Goal: Task Accomplishment & Management: Manage account settings

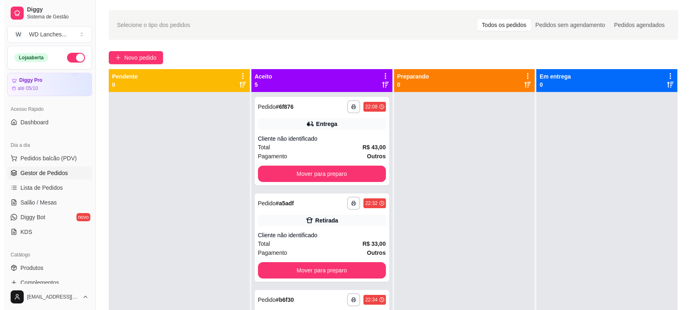
scroll to position [51, 0]
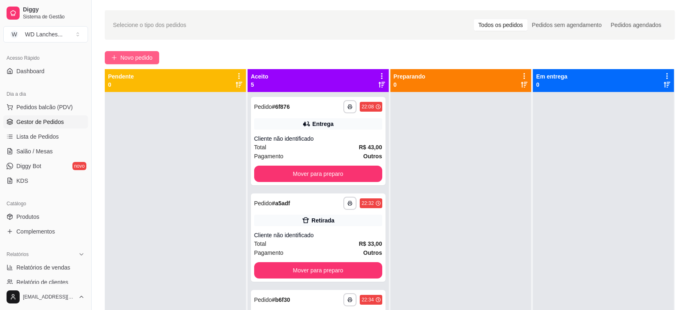
click at [123, 60] on span "Novo pedido" at bounding box center [136, 57] width 32 height 9
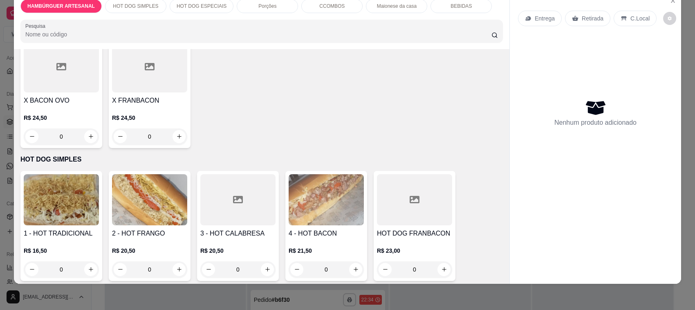
scroll to position [307, 0]
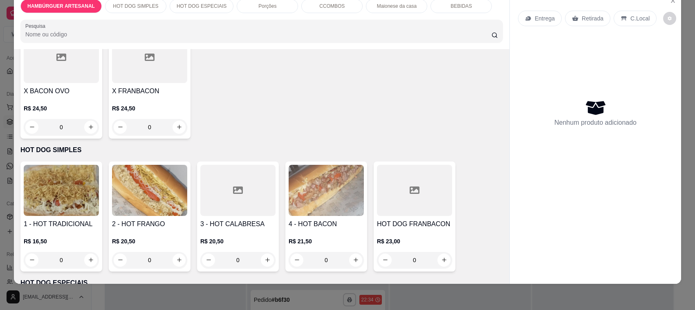
click at [43, 190] on img at bounding box center [61, 190] width 75 height 51
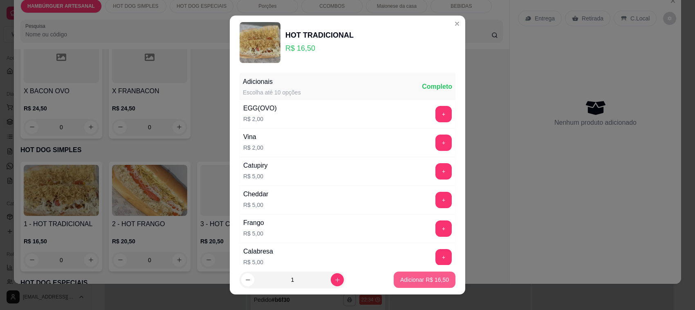
click at [400, 274] on button "Adicionar R$ 16,50" at bounding box center [425, 280] width 62 height 16
type input "1"
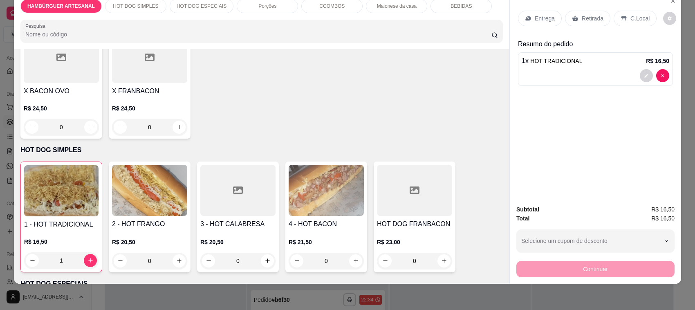
click at [606, 70] on div at bounding box center [596, 75] width 148 height 13
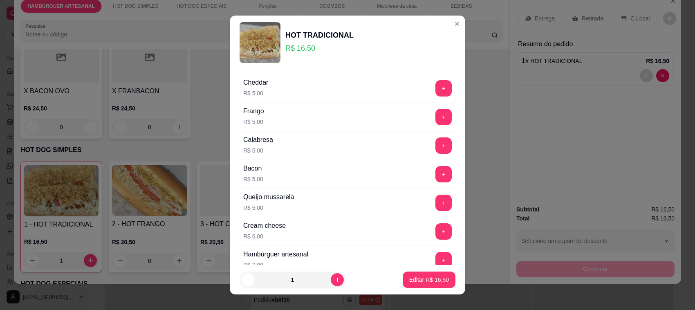
scroll to position [184, 0]
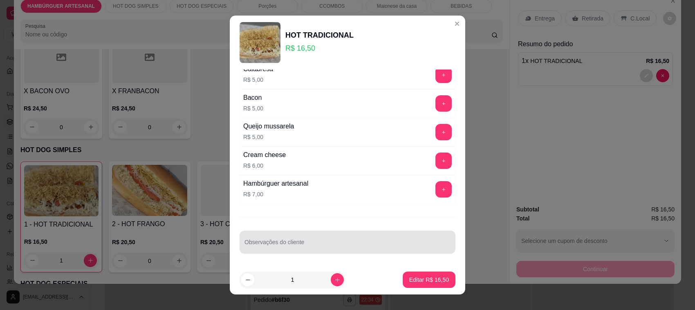
click at [263, 241] on div at bounding box center [348, 242] width 206 height 16
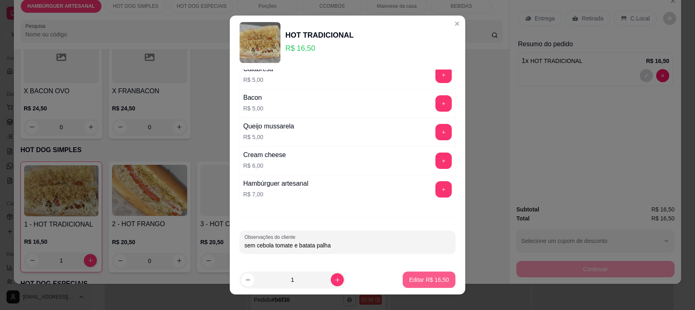
type input "sem cebola tomate e batata palha"
click at [411, 277] on p "Editar R$ 16,50" at bounding box center [429, 280] width 40 height 8
type input "0"
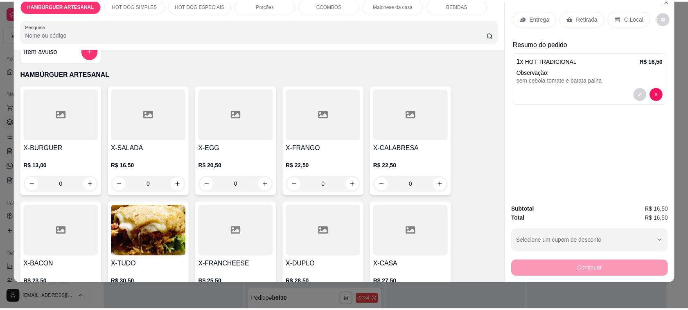
scroll to position [0, 0]
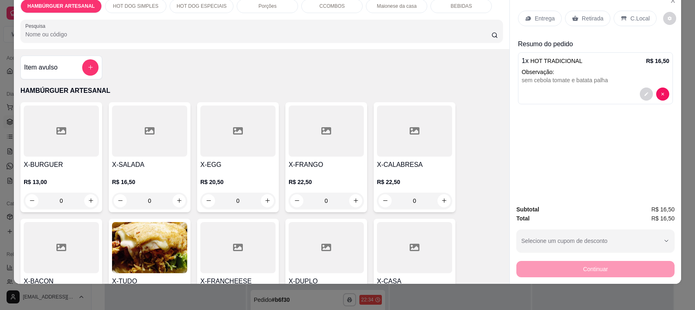
click at [145, 133] on icon at bounding box center [150, 131] width 10 height 10
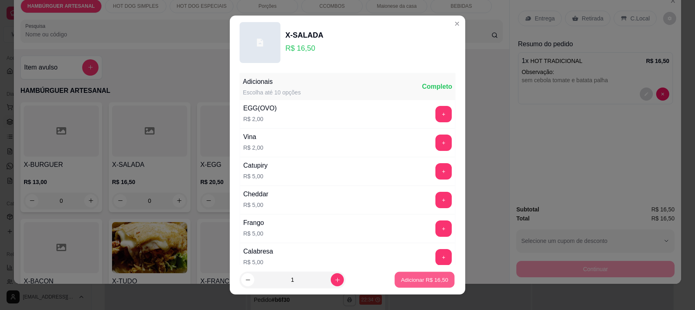
click at [436, 278] on p "Adicionar R$ 16,50" at bounding box center [424, 280] width 47 height 8
type input "1"
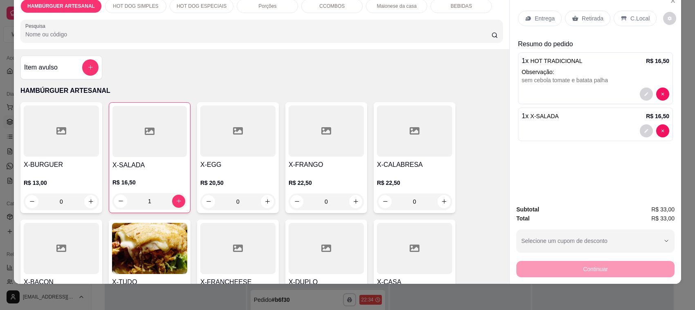
click at [592, 20] on p "Retirada" at bounding box center [593, 18] width 22 height 8
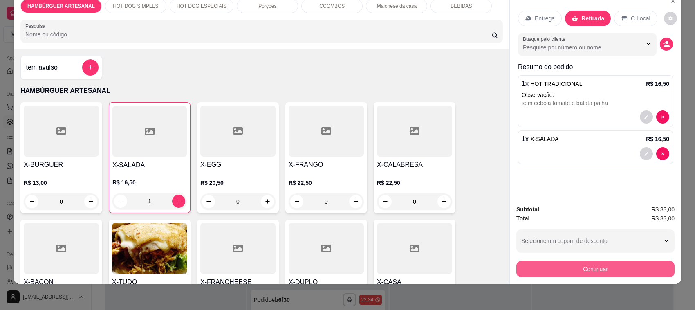
click at [551, 265] on button "Continuar" at bounding box center [596, 269] width 158 height 16
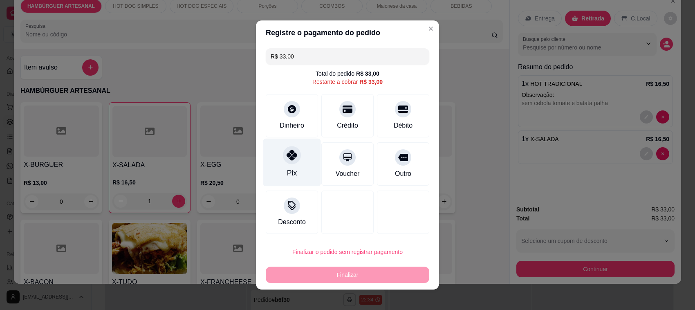
click at [288, 162] on div at bounding box center [292, 155] width 18 height 18
type input "R$ 0,00"
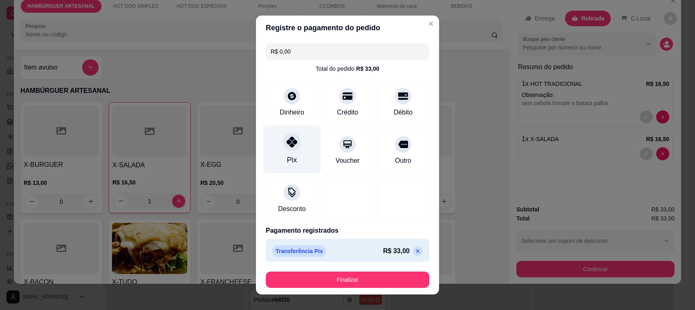
click at [293, 152] on div "Pix" at bounding box center [292, 150] width 58 height 48
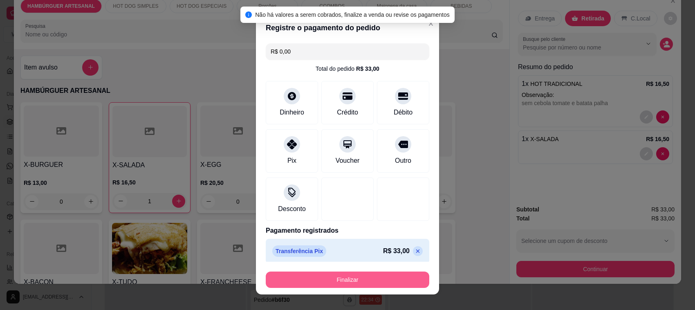
click at [324, 281] on button "Finalizar" at bounding box center [348, 280] width 164 height 16
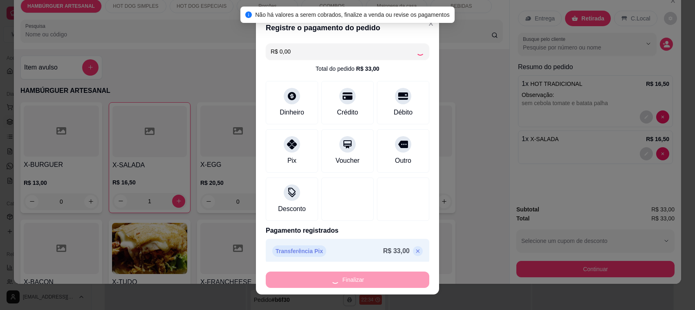
type input "0"
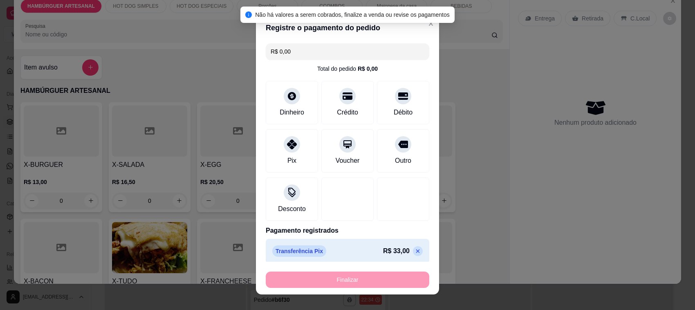
type input "-R$ 33,00"
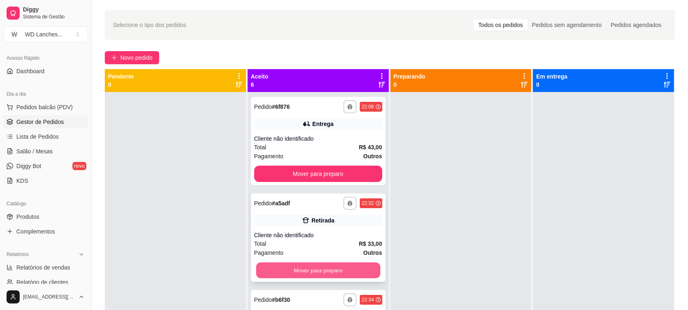
click at [297, 274] on button "Mover para preparo" at bounding box center [318, 271] width 124 height 16
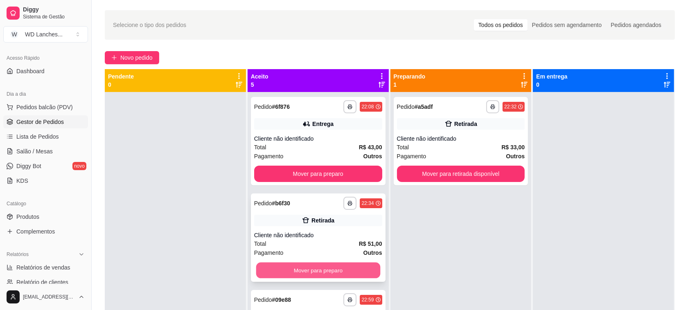
click at [299, 270] on button "Mover para preparo" at bounding box center [318, 271] width 124 height 16
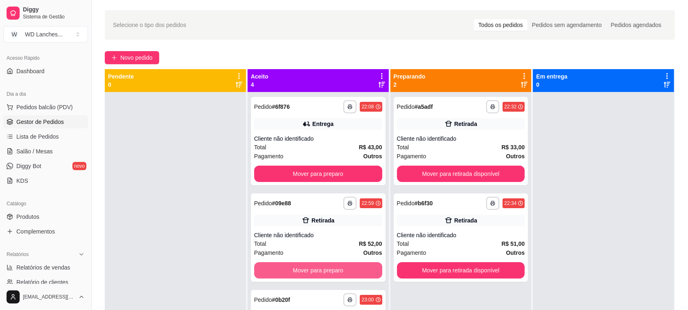
click at [299, 270] on button "Mover para preparo" at bounding box center [318, 270] width 128 height 16
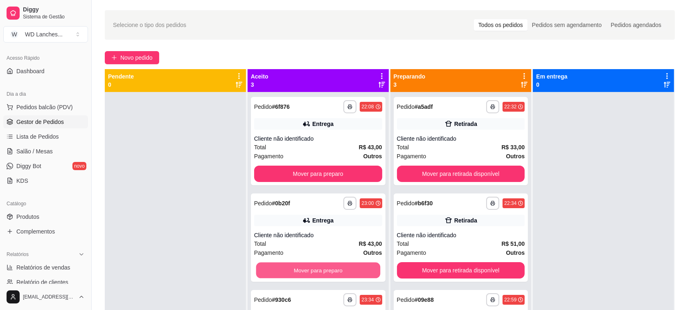
click at [299, 270] on button "Mover para preparo" at bounding box center [318, 271] width 124 height 16
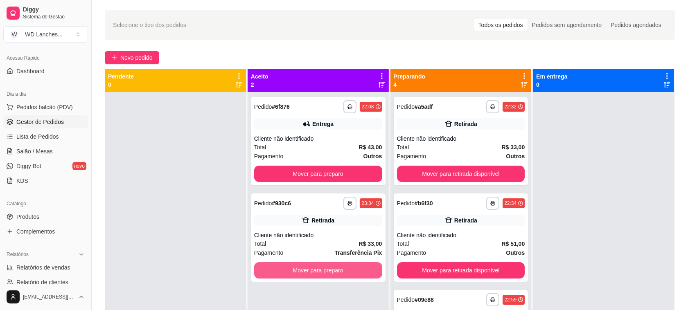
click at [299, 270] on button "Mover para preparo" at bounding box center [318, 270] width 128 height 16
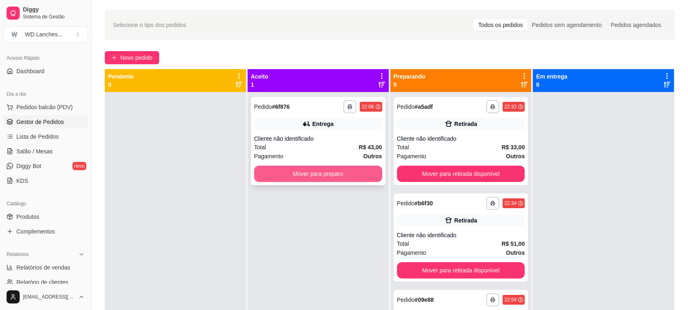
click at [342, 169] on button "Mover para preparo" at bounding box center [318, 174] width 128 height 16
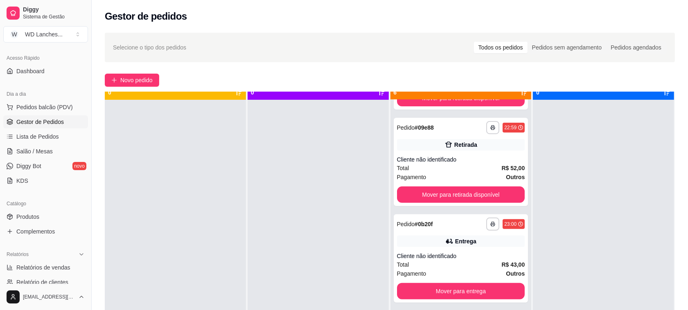
scroll to position [23, 0]
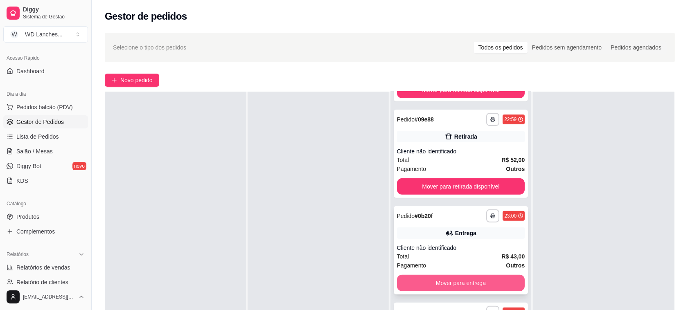
click at [491, 285] on button "Mover para entrega" at bounding box center [461, 283] width 128 height 16
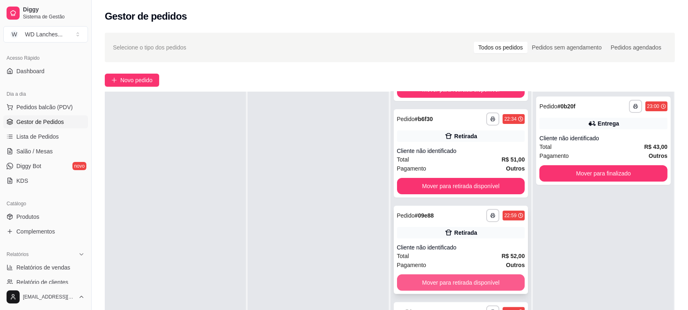
click at [491, 284] on button "Mover para retirada disponível" at bounding box center [461, 282] width 128 height 16
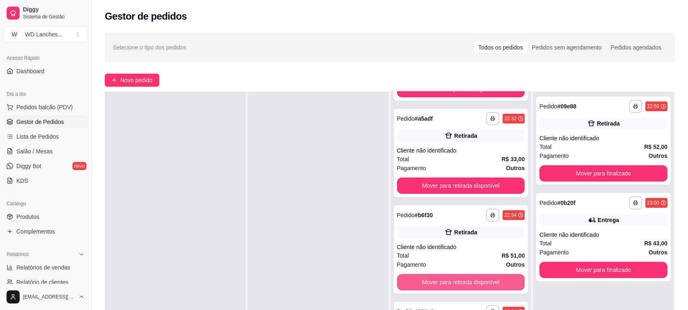
scroll to position [84, 0]
click at [491, 284] on button "Mover para retirada disponível" at bounding box center [461, 282] width 128 height 16
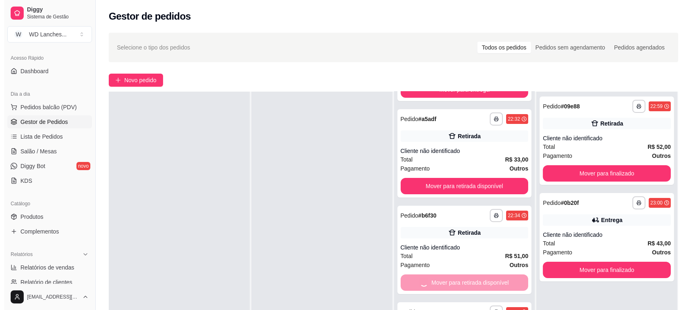
scroll to position [0, 0]
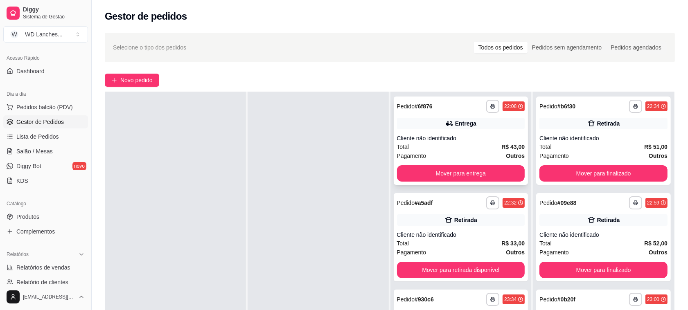
click at [481, 159] on div "Pagamento Outros" at bounding box center [461, 155] width 128 height 9
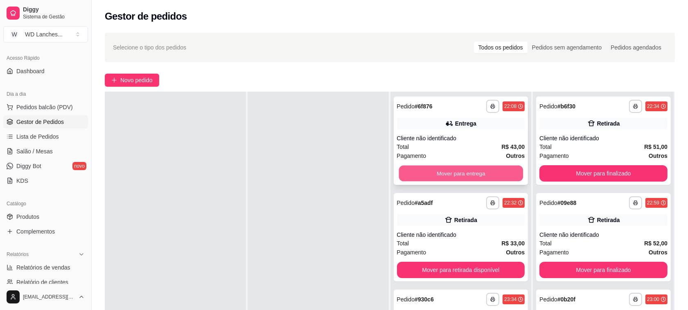
click at [483, 173] on button "Mover para entrega" at bounding box center [460, 174] width 124 height 16
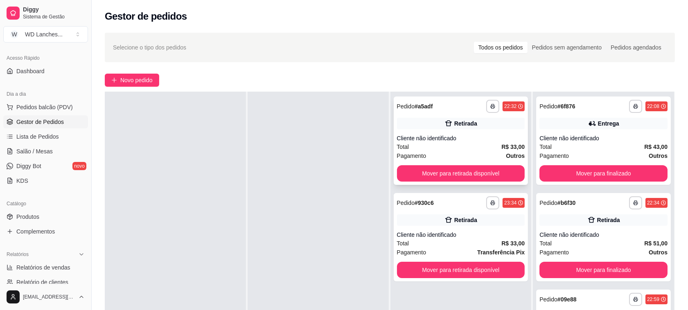
click at [468, 144] on div "Total R$ 33,00" at bounding box center [461, 146] width 128 height 9
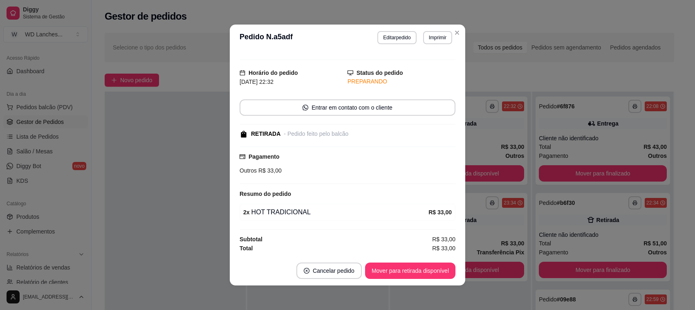
scroll to position [1, 0]
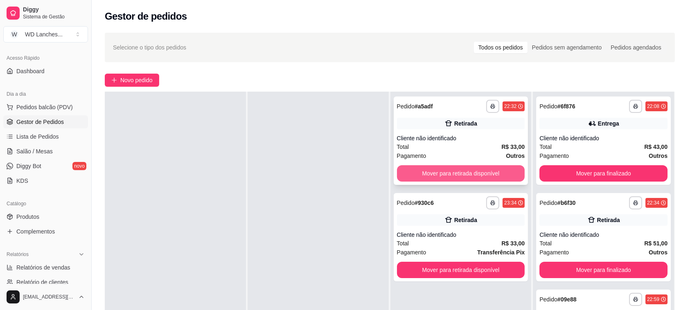
click at [480, 174] on button "Mover para retirada disponível" at bounding box center [461, 173] width 128 height 16
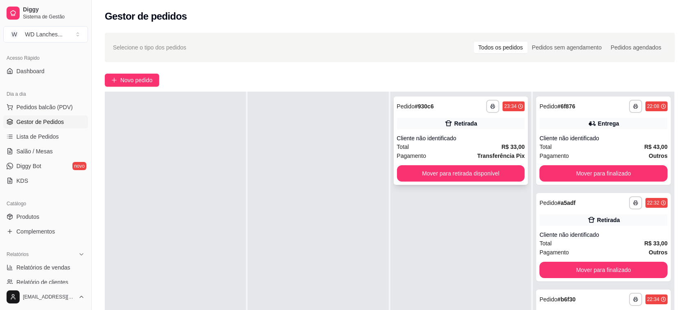
click at [479, 134] on div "Cliente não identificado" at bounding box center [461, 138] width 128 height 8
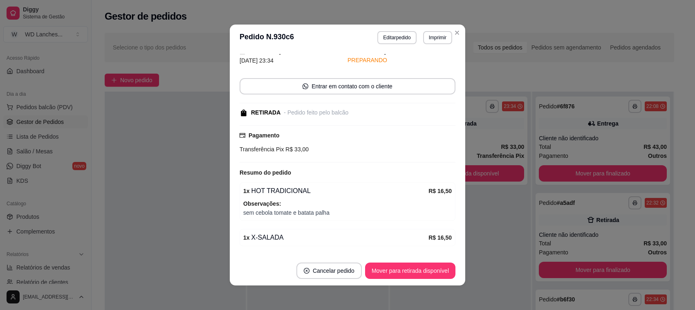
scroll to position [51, 0]
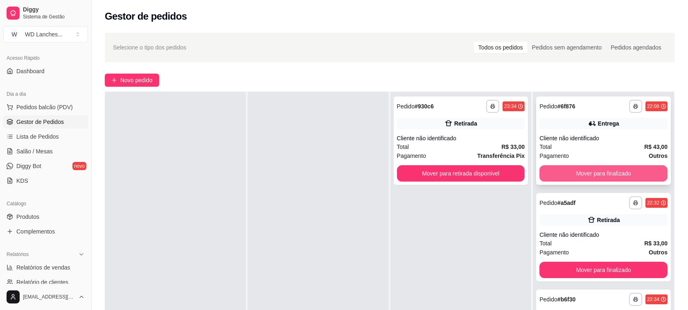
click at [586, 177] on button "Mover para finalizado" at bounding box center [603, 173] width 128 height 16
click at [585, 171] on button "Mover para finalizado" at bounding box center [603, 174] width 124 height 16
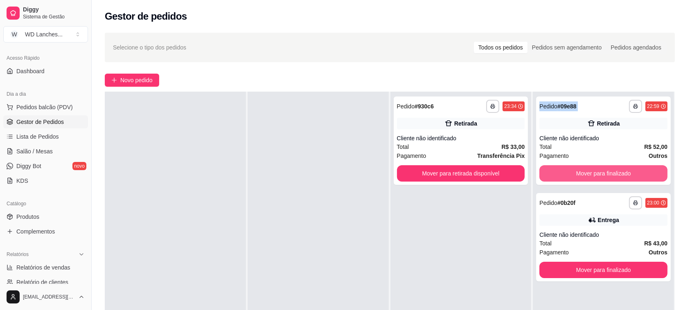
click at [585, 171] on button "Mover para finalizado" at bounding box center [603, 173] width 128 height 16
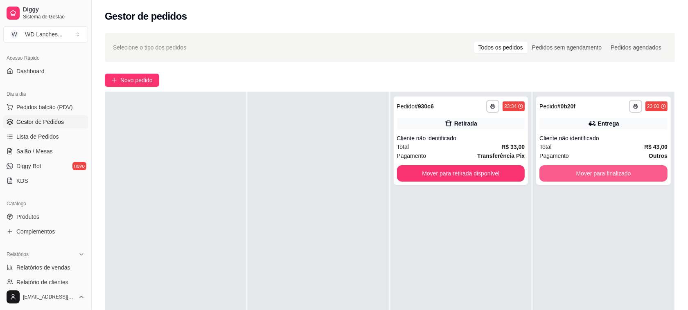
click at [585, 171] on button "Mover para finalizado" at bounding box center [603, 173] width 128 height 16
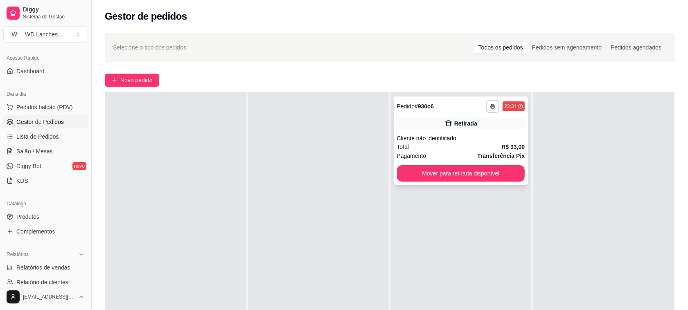
click at [446, 131] on div "**********" at bounding box center [460, 141] width 135 height 88
click at [146, 82] on span "Novo pedido" at bounding box center [136, 80] width 32 height 9
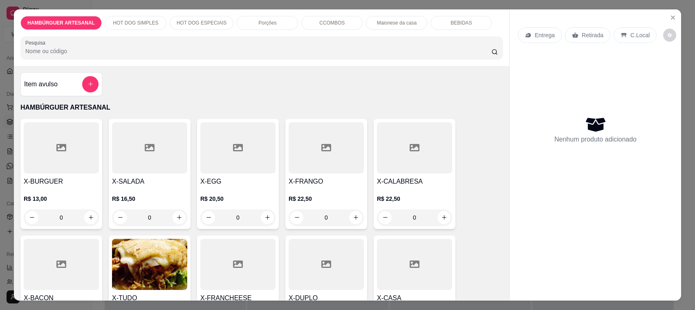
click at [136, 155] on div at bounding box center [149, 147] width 75 height 51
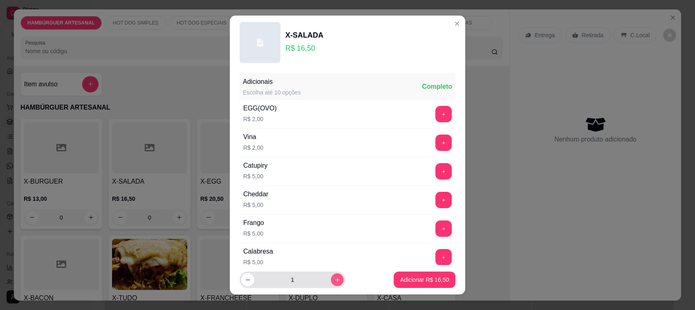
click at [335, 281] on icon "increase-product-quantity" at bounding box center [338, 280] width 6 height 6
type input "2"
click at [406, 281] on p "Adicionar R$ 33,00" at bounding box center [424, 280] width 47 height 8
type input "2"
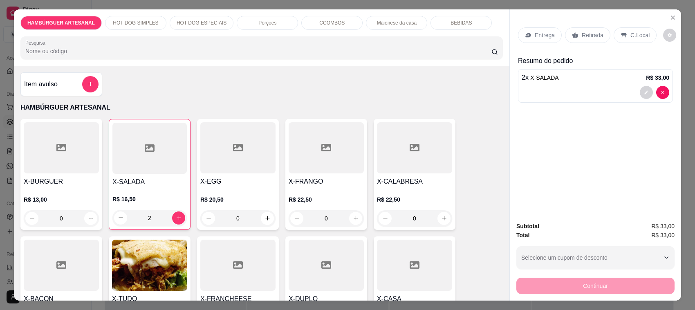
click at [582, 34] on p "Retirada" at bounding box center [593, 35] width 22 height 8
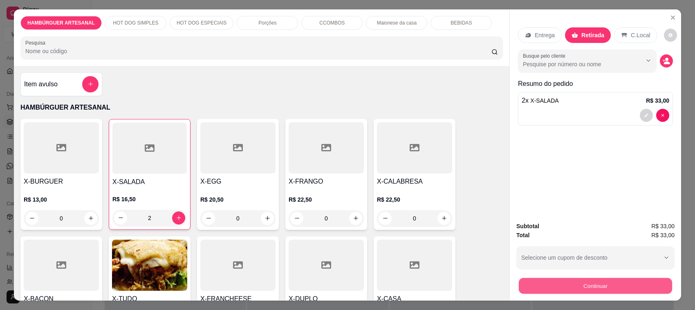
click at [575, 283] on button "Continuar" at bounding box center [595, 286] width 153 height 16
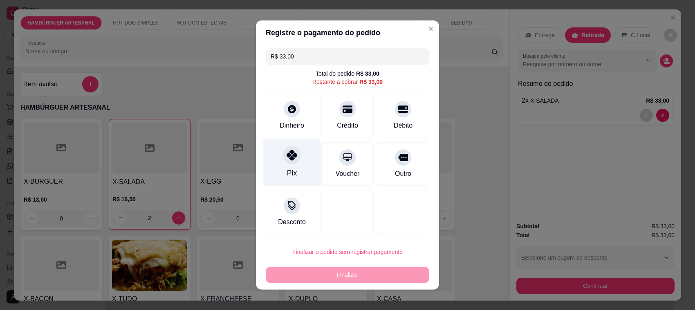
click at [292, 169] on div "Pix" at bounding box center [292, 163] width 58 height 48
type input "R$ 0,00"
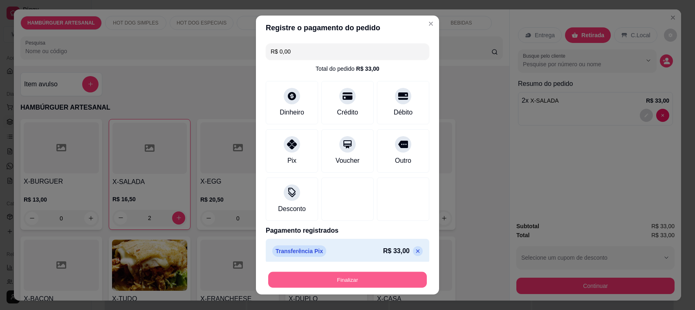
click at [330, 278] on button "Finalizar" at bounding box center [347, 280] width 159 height 16
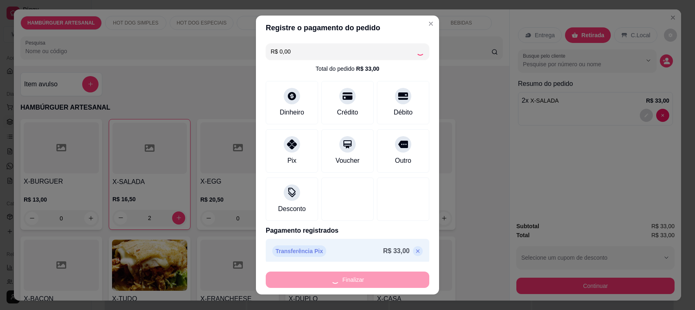
type input "0"
type input "-R$ 33,00"
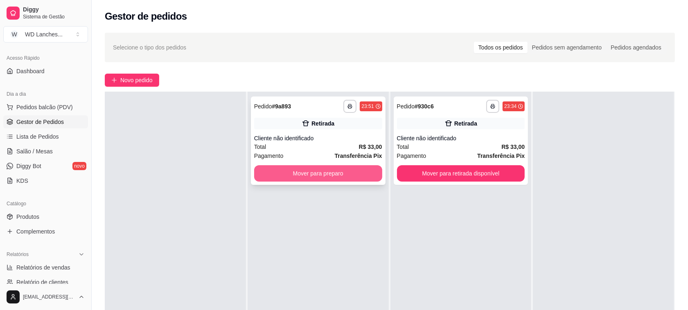
click at [352, 174] on button "Mover para preparo" at bounding box center [318, 173] width 128 height 16
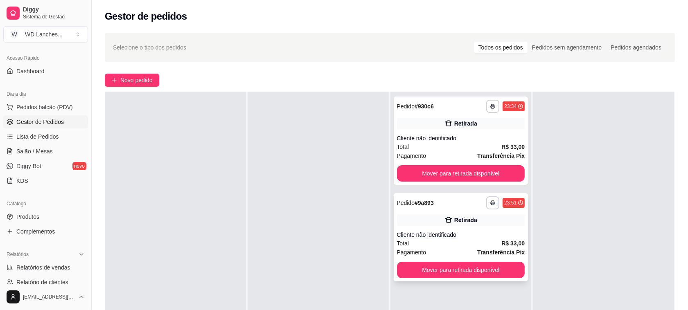
click at [472, 233] on div "Cliente não identificado" at bounding box center [461, 235] width 128 height 8
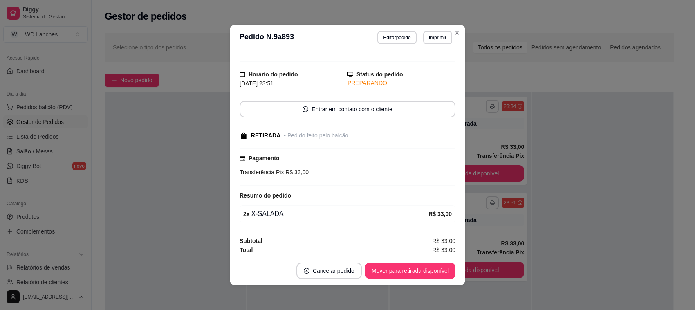
scroll to position [14, 0]
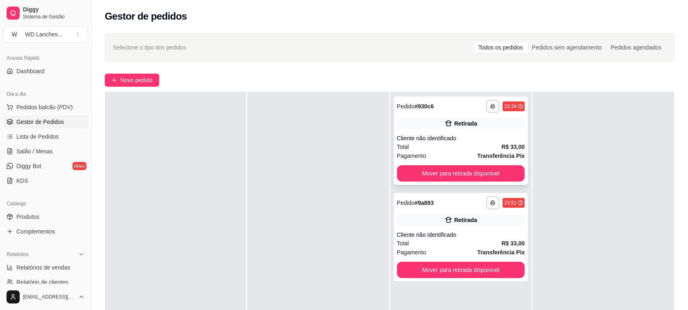
click at [445, 132] on div "**********" at bounding box center [460, 141] width 135 height 88
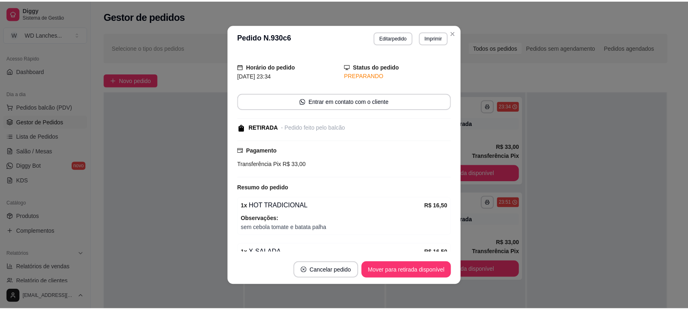
scroll to position [51, 0]
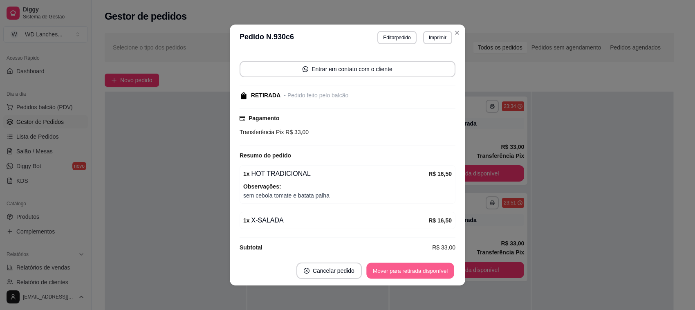
click at [414, 269] on button "Mover para retirada disponível" at bounding box center [410, 271] width 88 height 16
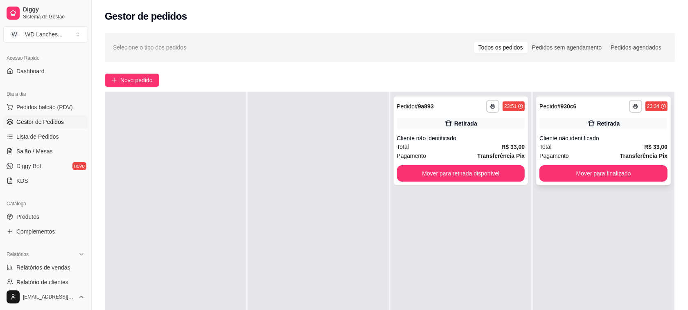
click at [594, 135] on div "Cliente não identificado" at bounding box center [603, 138] width 128 height 8
click at [593, 183] on div "**********" at bounding box center [603, 141] width 135 height 88
click at [589, 174] on button "Mover para finalizado" at bounding box center [603, 173] width 128 height 16
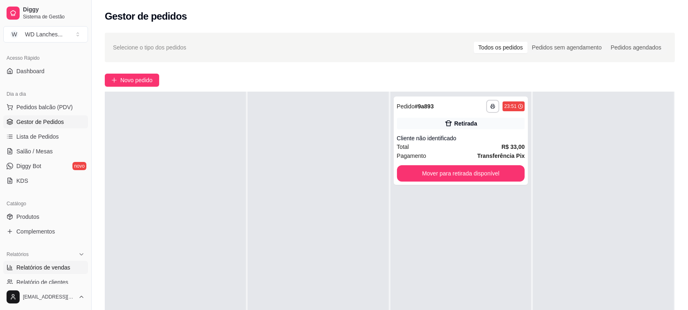
click at [70, 273] on link "Relatórios de vendas" at bounding box center [45, 267] width 85 height 13
select select "ALL"
select select "0"
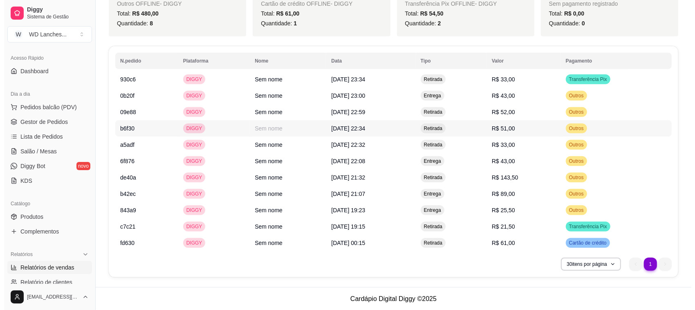
scroll to position [416, 0]
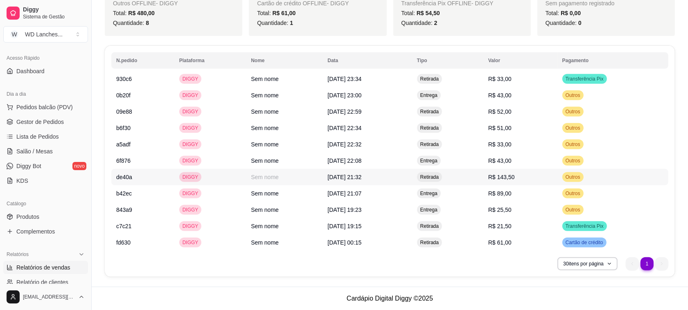
click at [483, 181] on td "Retirada" at bounding box center [447, 177] width 71 height 16
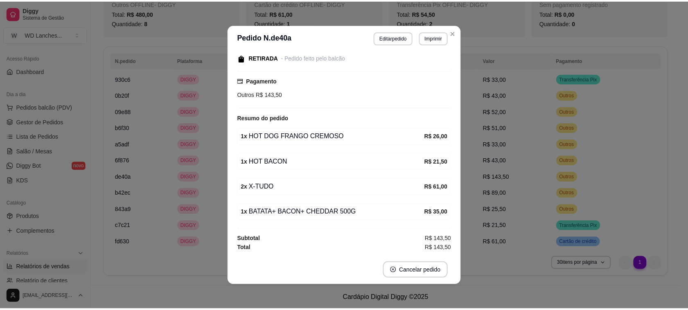
scroll to position [1, 0]
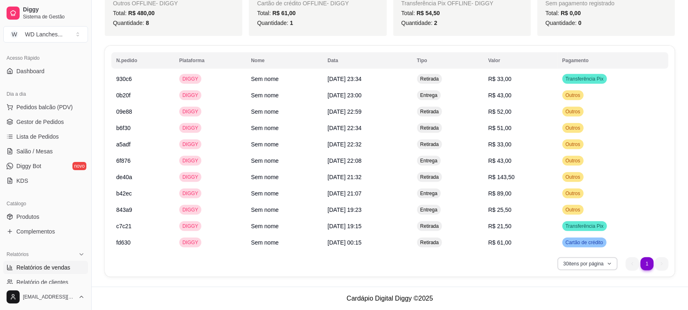
click at [597, 269] on button "30 itens por página" at bounding box center [587, 263] width 60 height 13
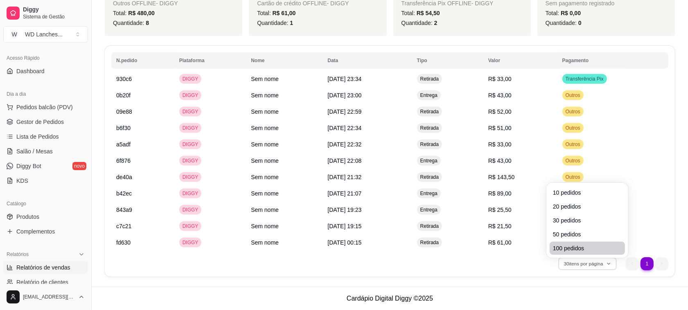
click at [573, 246] on span "100 pedidos" at bounding box center [587, 248] width 69 height 8
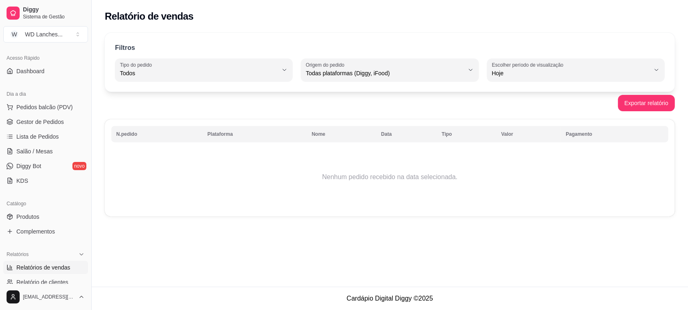
scroll to position [0, 0]
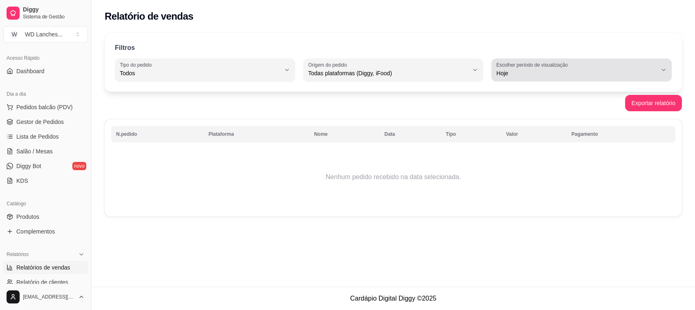
click at [522, 70] on span "Hoje" at bounding box center [577, 73] width 161 height 8
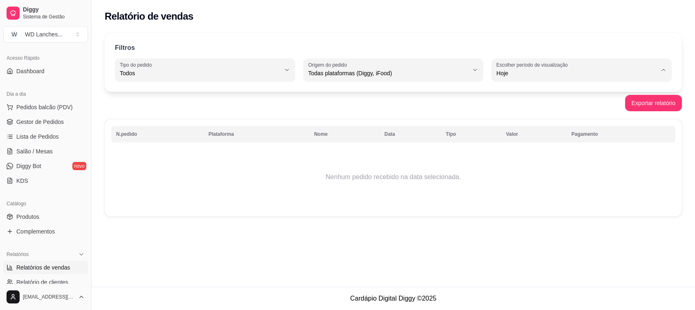
click at [517, 108] on span "Ontem" at bounding box center [577, 106] width 153 height 8
type input "1"
select select "1"
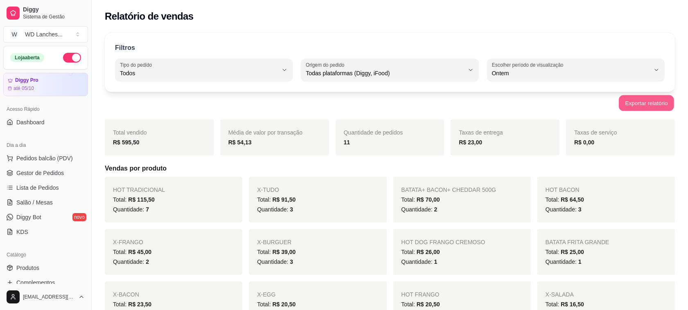
click at [641, 104] on button "Exportar relatório" at bounding box center [645, 103] width 55 height 16
click at [29, 13] on span "Sistema de Gestão" at bounding box center [54, 16] width 62 height 7
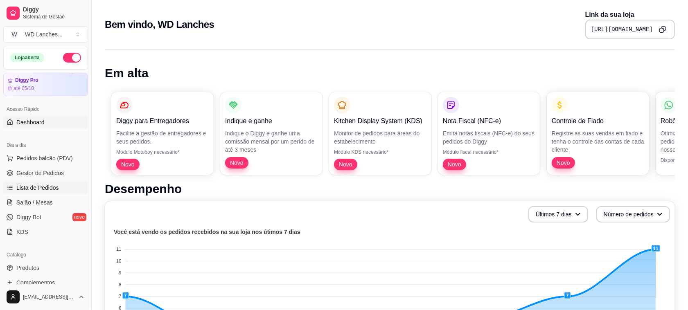
click at [25, 187] on span "Lista de Pedidos" at bounding box center [37, 188] width 43 height 8
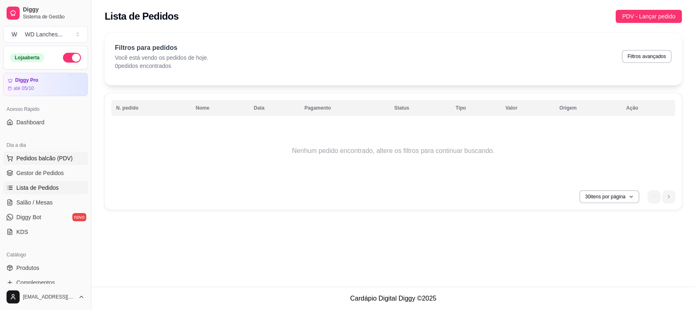
click at [56, 160] on span "Pedidos balcão (PDV)" at bounding box center [44, 158] width 56 height 8
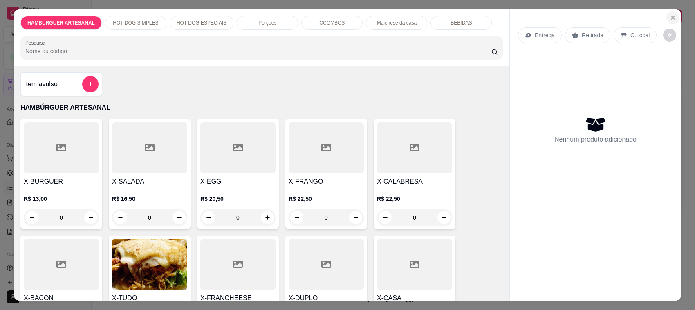
click at [672, 18] on icon "Close" at bounding box center [673, 17] width 3 height 3
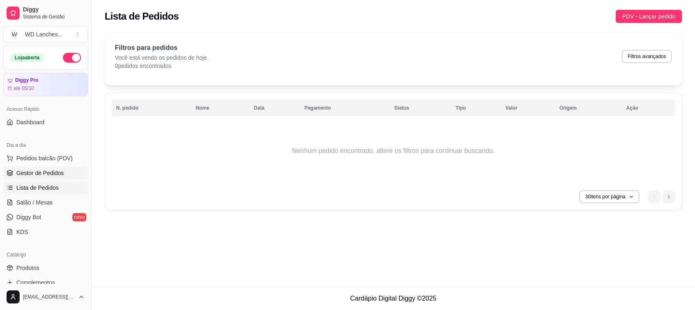
click at [34, 164] on button "Pedidos balcão (PDV)" at bounding box center [45, 158] width 85 height 13
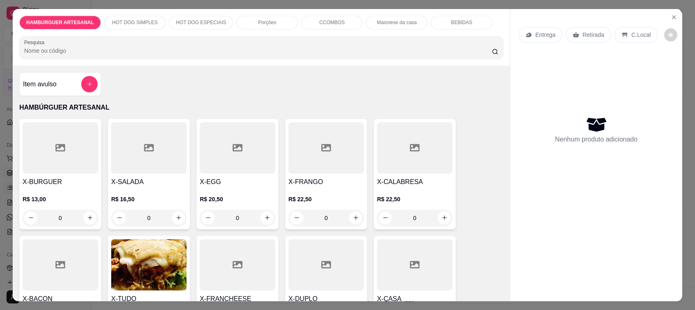
click at [34, 170] on div at bounding box center [60, 147] width 76 height 51
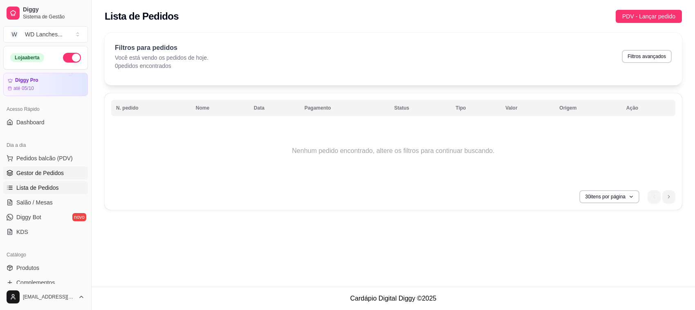
click at [65, 171] on link "Gestor de Pedidos" at bounding box center [45, 172] width 85 height 13
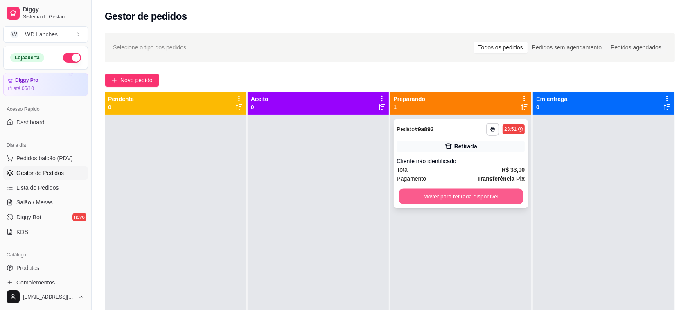
click at [458, 191] on button "Mover para retirada disponível" at bounding box center [460, 197] width 124 height 16
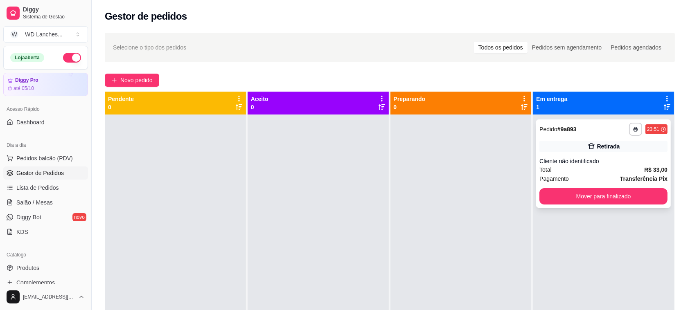
click at [621, 205] on div "**********" at bounding box center [603, 163] width 135 height 88
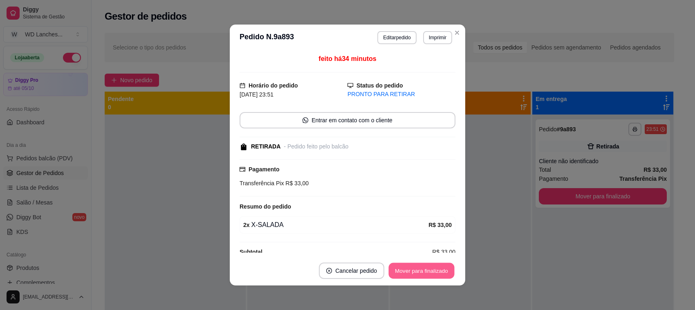
click at [427, 266] on button "Mover para finalizado" at bounding box center [422, 271] width 66 height 16
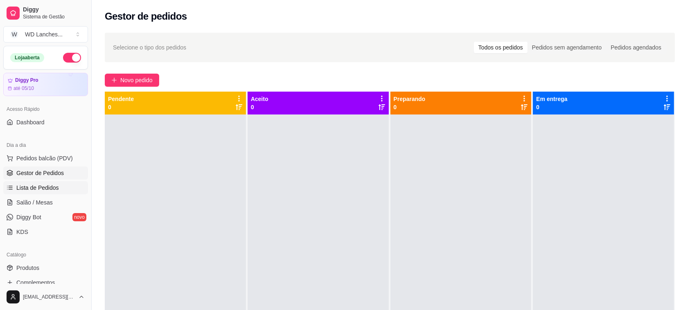
click at [37, 188] on span "Lista de Pedidos" at bounding box center [37, 188] width 43 height 8
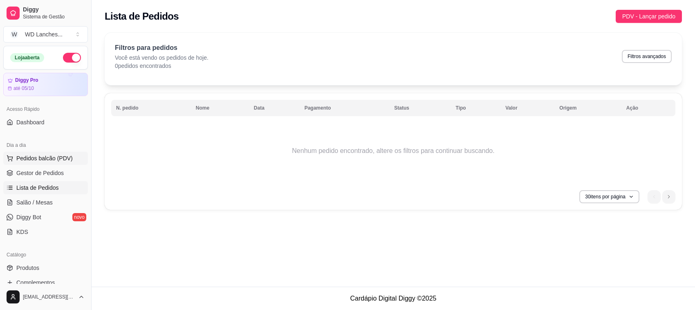
click at [58, 161] on span "Pedidos balcão (PDV)" at bounding box center [44, 158] width 56 height 8
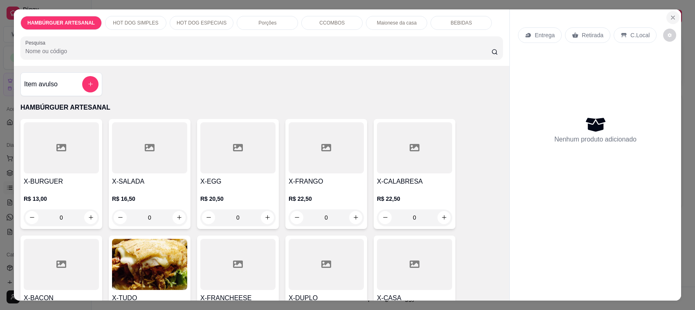
click at [670, 15] on icon "Close" at bounding box center [673, 17] width 7 height 7
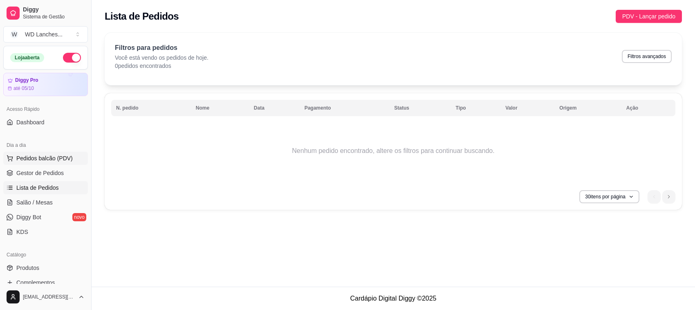
click at [54, 157] on span "Pedidos balcão (PDV)" at bounding box center [44, 158] width 56 height 8
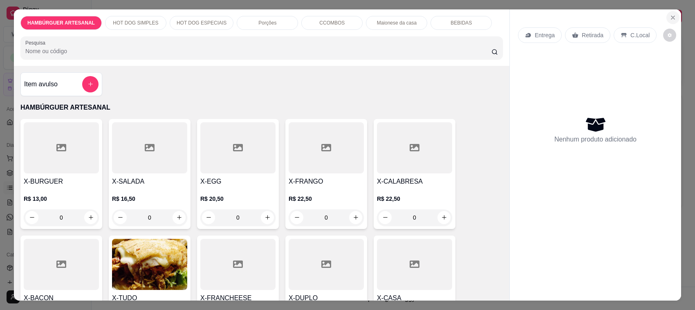
click at [672, 15] on icon "Close" at bounding box center [673, 17] width 7 height 7
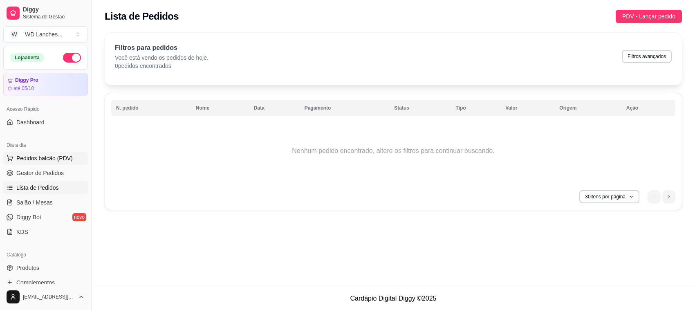
click at [60, 162] on span "Pedidos balcão (PDV)" at bounding box center [44, 158] width 56 height 8
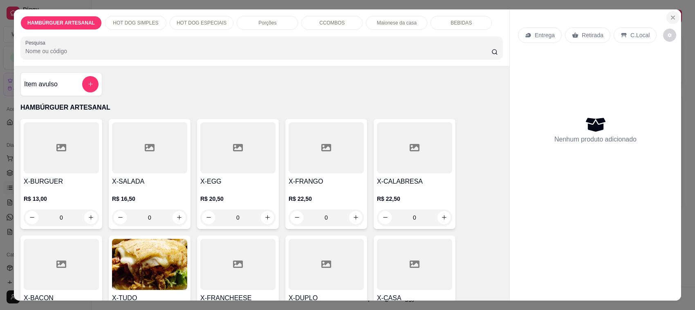
click at [670, 14] on icon "Close" at bounding box center [673, 17] width 7 height 7
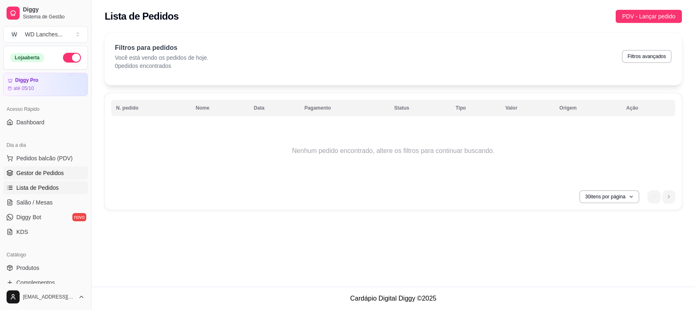
click at [52, 173] on span "Gestor de Pedidos" at bounding box center [39, 173] width 47 height 8
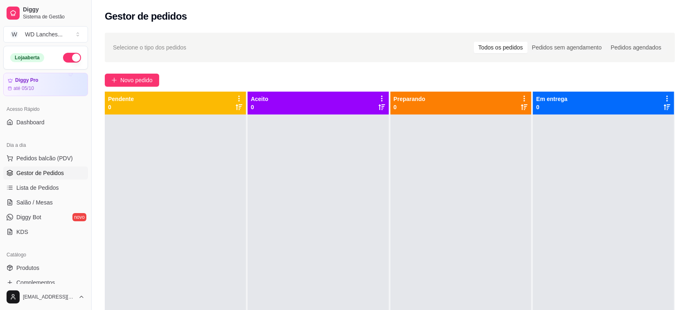
drag, startPoint x: 146, startPoint y: 82, endPoint x: 376, endPoint y: 76, distance: 230.8
click at [369, 77] on div "Novo pedido" at bounding box center [390, 80] width 570 height 13
click at [557, 44] on div "Pedidos sem agendamento" at bounding box center [566, 47] width 79 height 11
click at [527, 42] on input "Pedidos sem agendamento" at bounding box center [527, 42] width 0 height 0
click at [629, 48] on div "Pedidos agendados" at bounding box center [636, 47] width 60 height 11
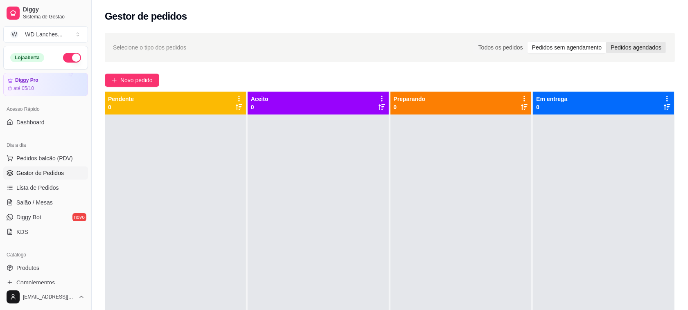
click at [606, 42] on input "Pedidos agendados" at bounding box center [606, 42] width 0 height 0
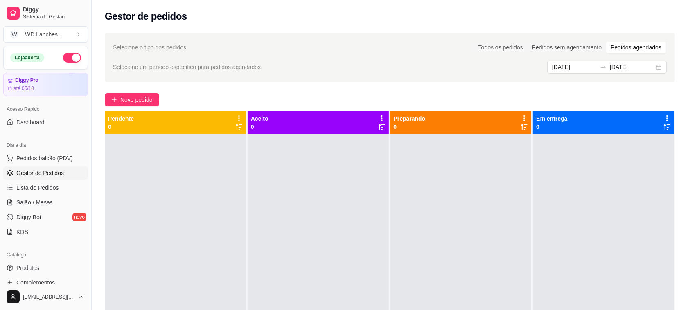
click at [500, 41] on div "Todos os pedidos Pedidos sem agendamento Pedidos agendados" at bounding box center [569, 47] width 193 height 13
click at [500, 43] on div "Todos os pedidos" at bounding box center [501, 47] width 54 height 11
click at [474, 42] on input "Todos os pedidos" at bounding box center [474, 42] width 0 height 0
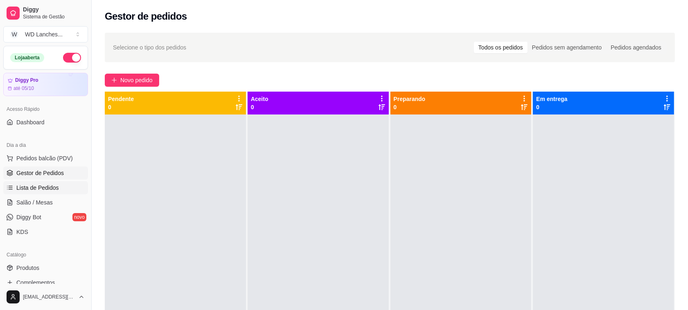
click at [23, 188] on span "Lista de Pedidos" at bounding box center [37, 188] width 43 height 8
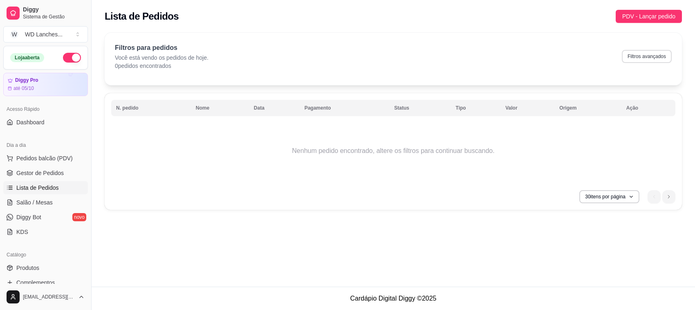
click at [660, 54] on button "Filtros avançados" at bounding box center [647, 56] width 50 height 13
select select "0"
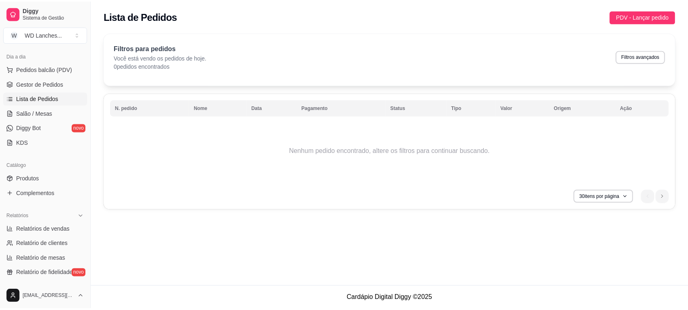
scroll to position [102, 0]
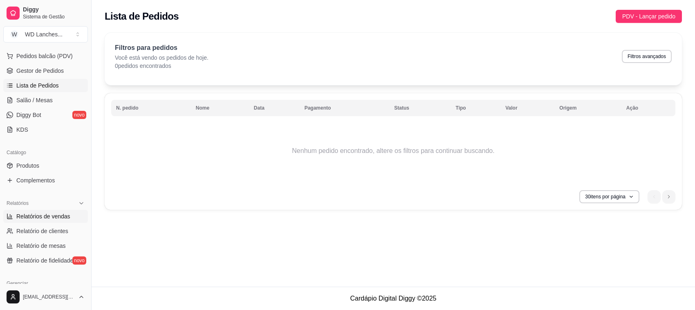
click at [62, 211] on link "Relatórios de vendas" at bounding box center [45, 216] width 85 height 13
select select "ALL"
select select "0"
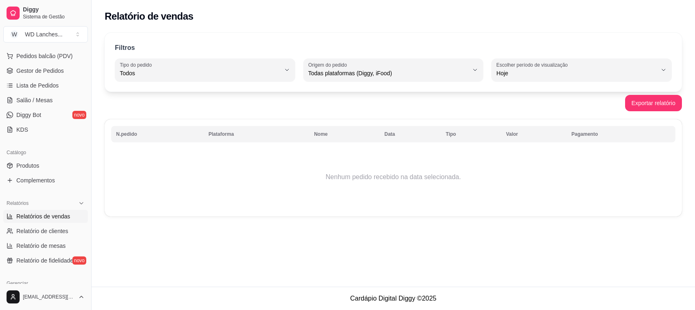
click at [59, 217] on span "Relatórios de vendas" at bounding box center [43, 216] width 54 height 8
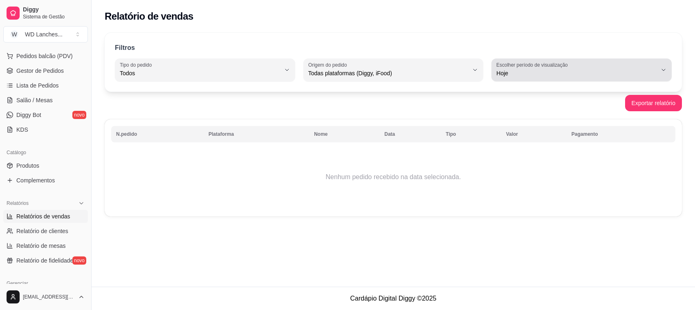
click at [538, 72] on span "Hoje" at bounding box center [577, 73] width 161 height 8
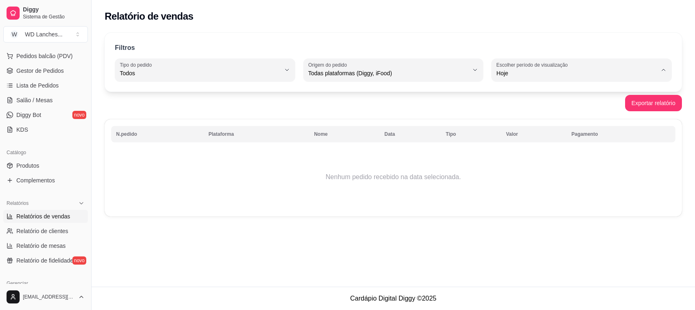
click at [522, 105] on span "Ontem" at bounding box center [577, 106] width 153 height 8
type input "1"
select select "1"
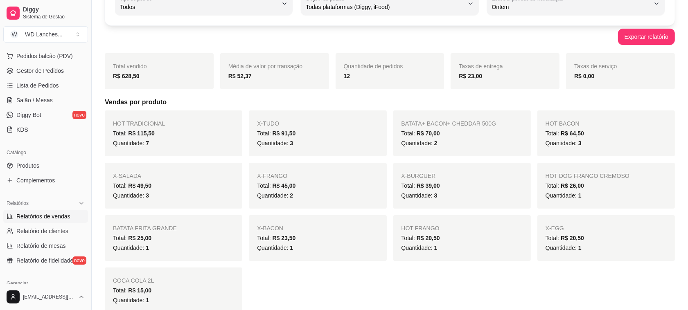
scroll to position [51, 0]
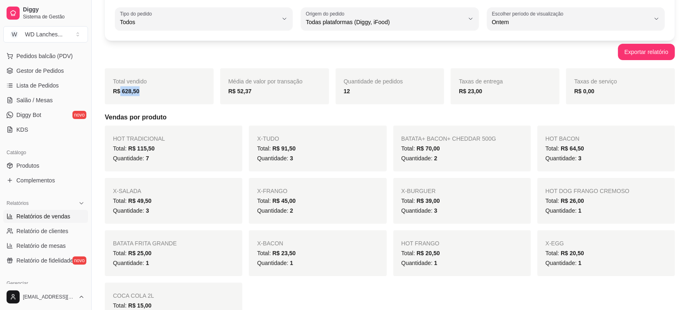
drag, startPoint x: 119, startPoint y: 91, endPoint x: 143, endPoint y: 92, distance: 23.8
click at [142, 93] on div "R$ 628,50" at bounding box center [159, 91] width 92 height 10
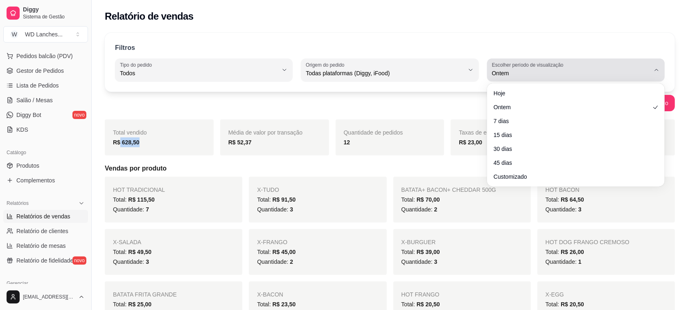
click at [510, 76] on span "Ontem" at bounding box center [571, 73] width 158 height 8
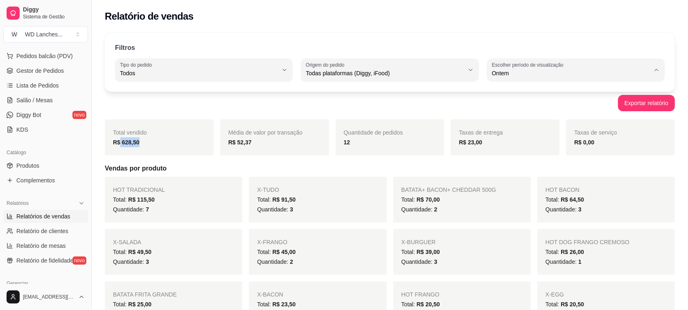
click at [508, 107] on span "Ontem" at bounding box center [572, 106] width 150 height 8
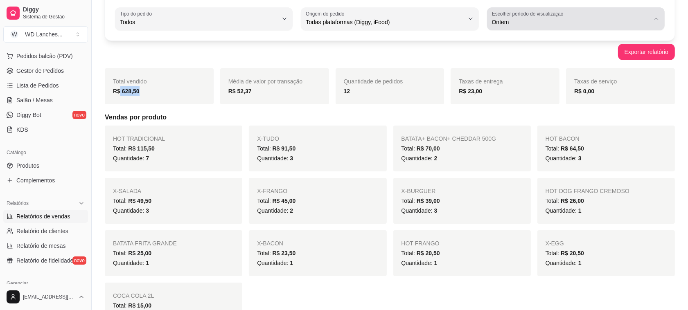
click at [537, 15] on label "Escolher período de visualização" at bounding box center [529, 13] width 74 height 7
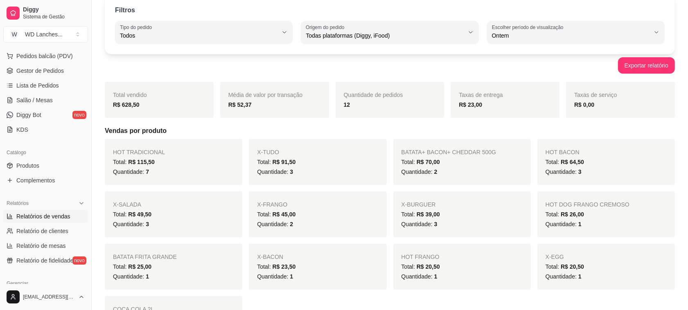
scroll to position [0, 0]
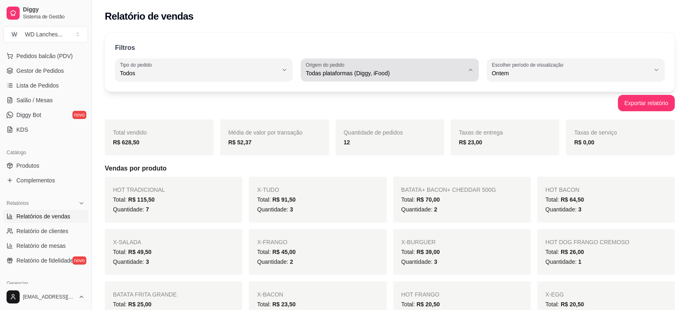
click at [420, 77] on span "Todas plataformas (Diggy, iFood)" at bounding box center [385, 73] width 158 height 8
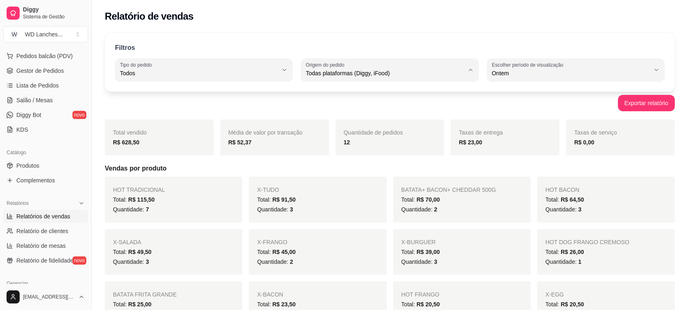
click at [324, 124] on span "iFood" at bounding box center [386, 120] width 150 height 8
type input "IFOOD"
select select "IFOOD"
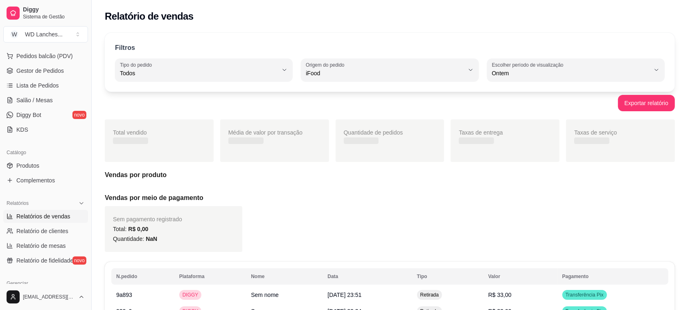
scroll to position [7, 0]
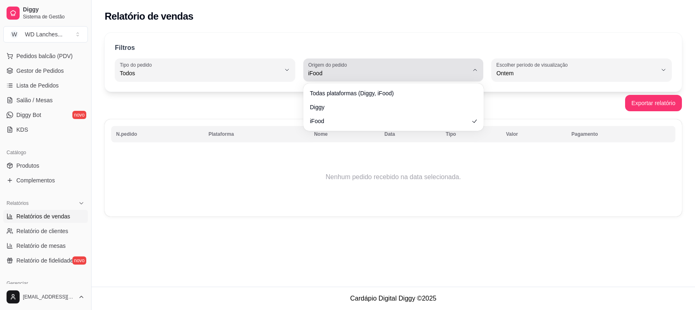
click at [362, 60] on button "Origem do pedido iFood" at bounding box center [393, 69] width 180 height 23
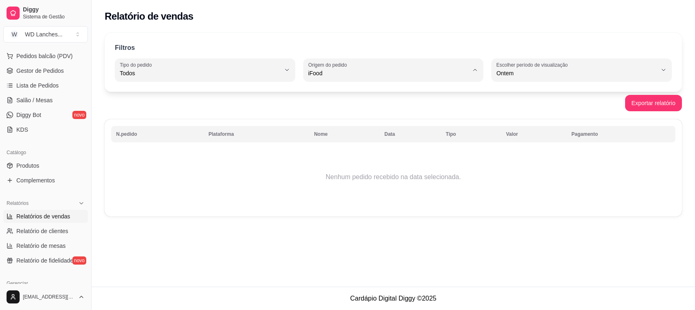
click at [330, 106] on span "Diggy" at bounding box center [389, 106] width 153 height 8
type input "DIGGY"
select select "DIGGY"
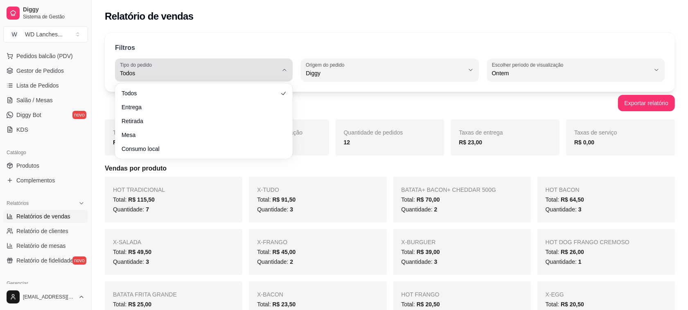
click at [236, 72] on span "Todos" at bounding box center [199, 73] width 158 height 8
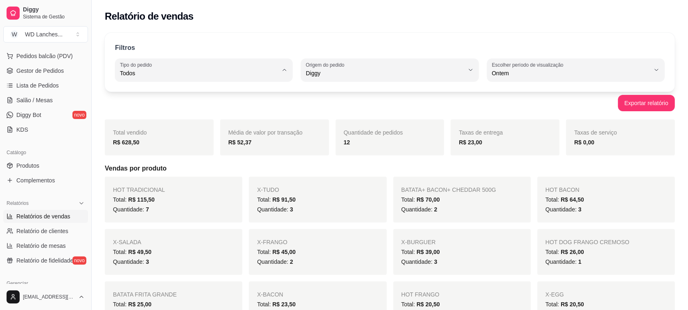
click at [245, 97] on span "Todos" at bounding box center [200, 93] width 150 height 8
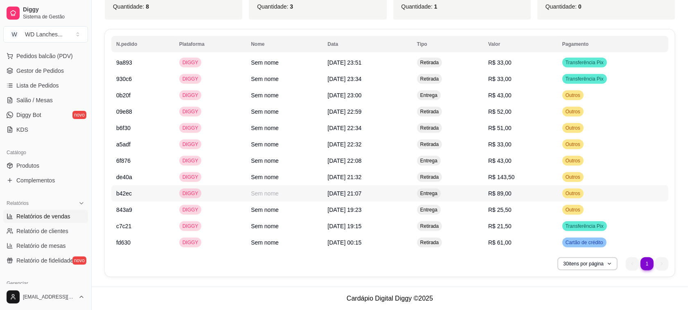
scroll to position [432, 0]
click at [578, 261] on button "30 itens por página" at bounding box center [587, 263] width 60 height 13
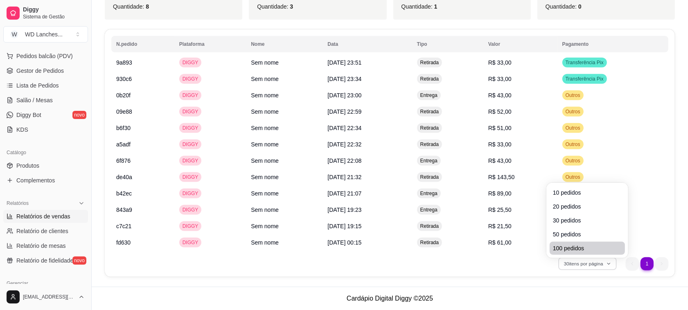
click at [569, 247] on span "100 pedidos" at bounding box center [587, 248] width 69 height 8
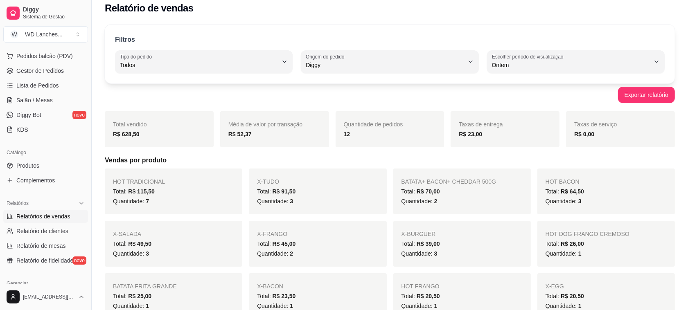
scroll to position [0, 0]
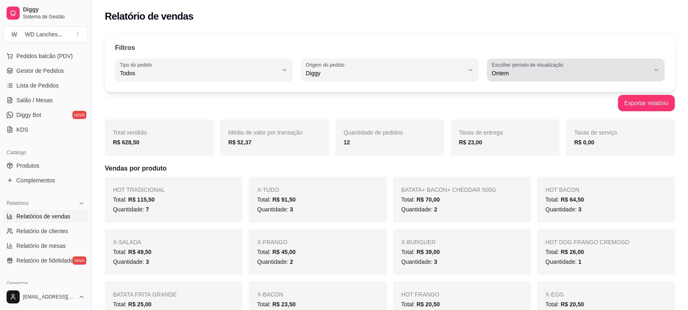
click at [538, 74] on span "Ontem" at bounding box center [571, 73] width 158 height 8
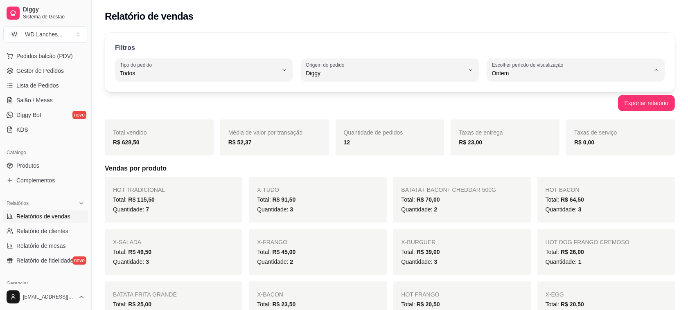
click at [502, 162] on span "45 dias" at bounding box center [572, 160] width 150 height 8
type input "45"
select select "45"
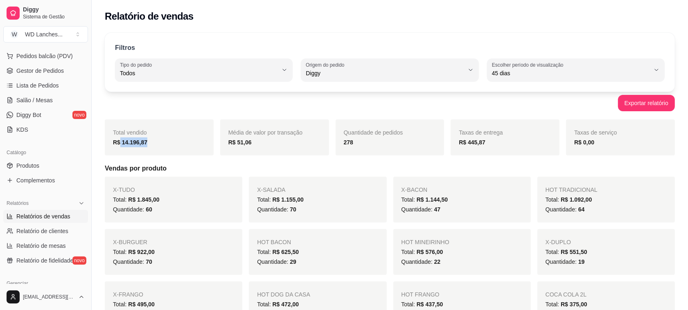
drag, startPoint x: 119, startPoint y: 146, endPoint x: 150, endPoint y: 151, distance: 31.2
click at [150, 151] on div "Total vendido R$ 14.196,87" at bounding box center [159, 137] width 109 height 36
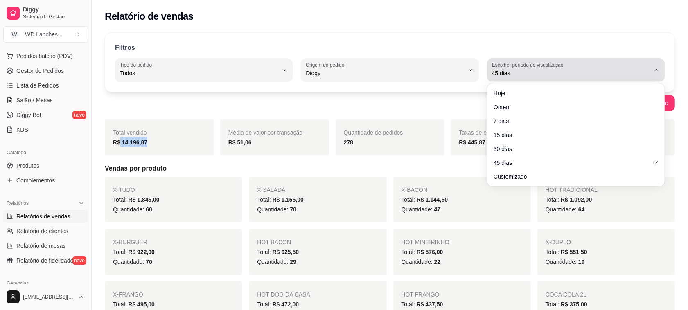
click at [551, 75] on span "45 dias" at bounding box center [571, 73] width 158 height 8
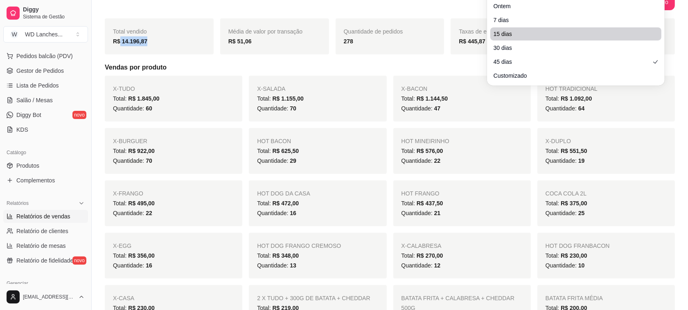
scroll to position [102, 0]
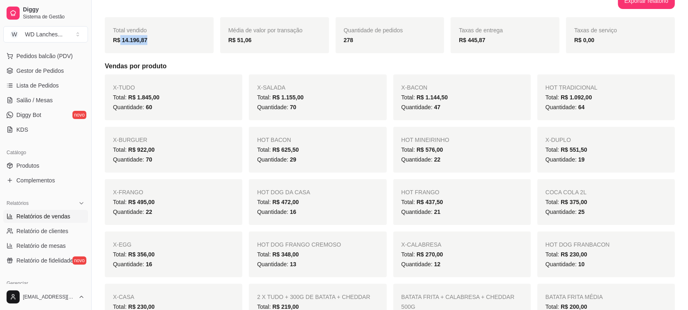
click at [506, 47] on span "30 dias" at bounding box center [572, 44] width 150 height 8
type input "30"
select select "30"
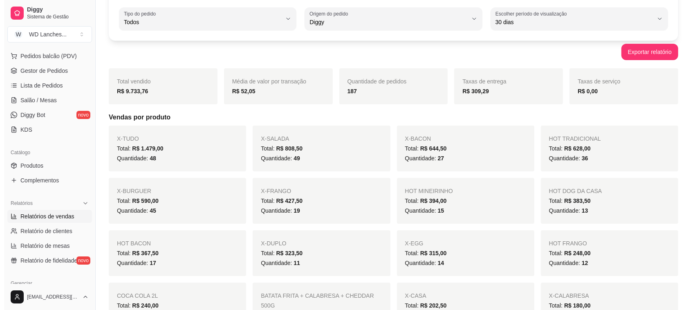
scroll to position [0, 0]
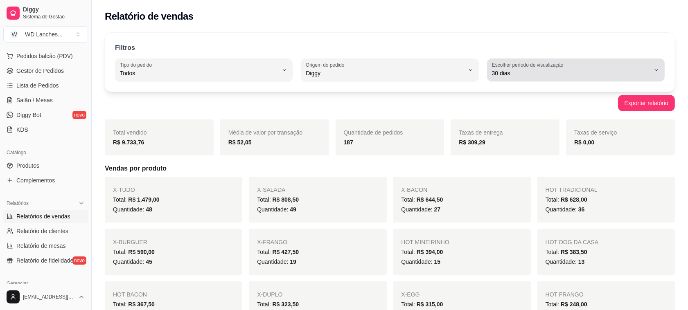
click at [544, 72] on span "30 dias" at bounding box center [571, 73] width 158 height 8
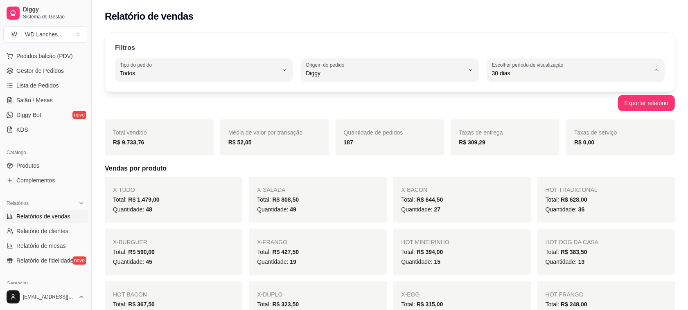
click at [505, 121] on span "7 dias" at bounding box center [572, 120] width 150 height 8
type input "7"
select select "7"
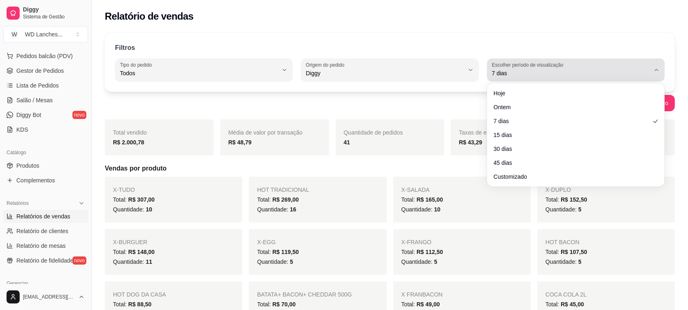
click at [556, 65] on label "Escolher período de visualização" at bounding box center [529, 64] width 74 height 7
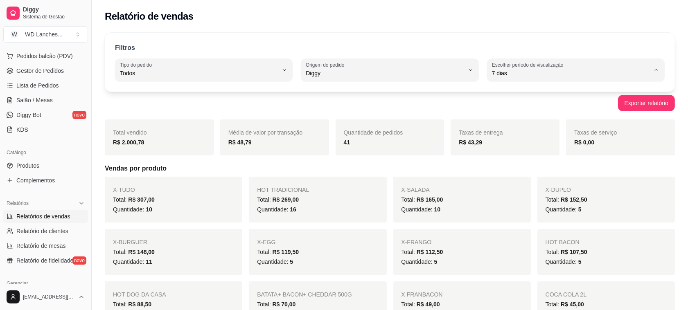
click at [518, 134] on span "15 dias" at bounding box center [572, 133] width 150 height 8
type input "15"
select select "15"
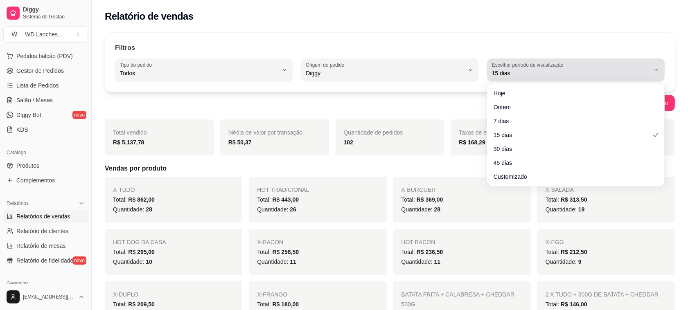
click at [569, 73] on span "15 dias" at bounding box center [571, 73] width 158 height 8
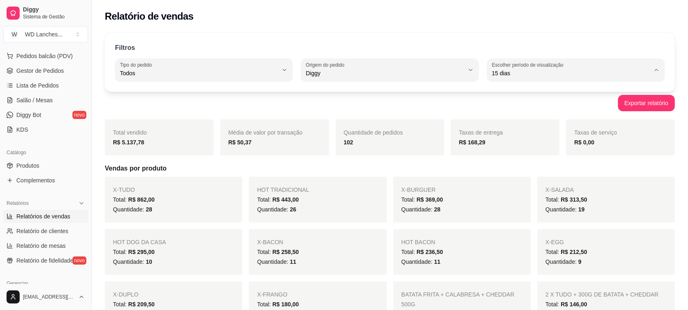
click at [498, 95] on span "Hoje" at bounding box center [572, 93] width 150 height 8
type input "0"
select select "0"
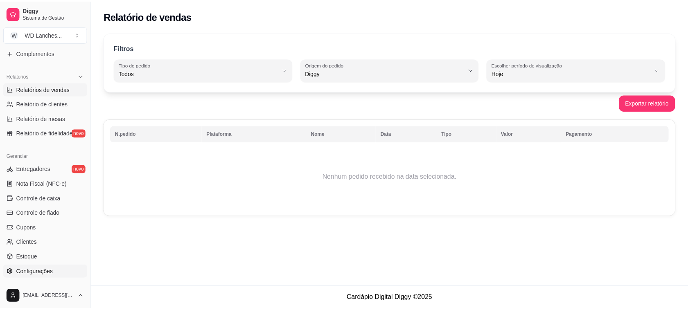
scroll to position [256, 0]
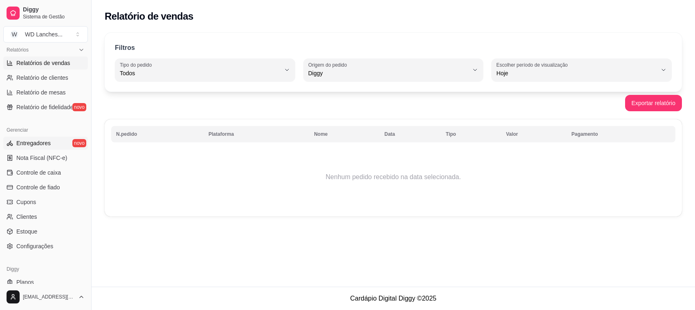
click at [40, 141] on span "Entregadores" at bounding box center [33, 143] width 34 height 8
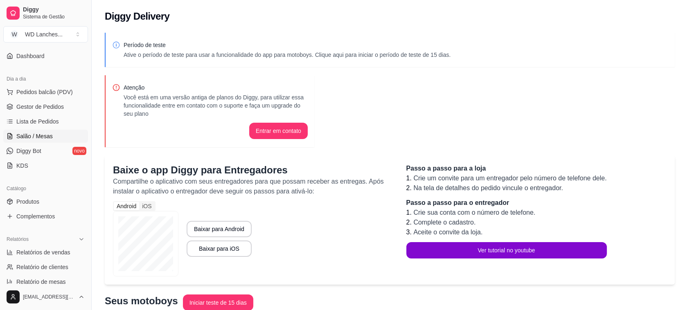
scroll to position [51, 0]
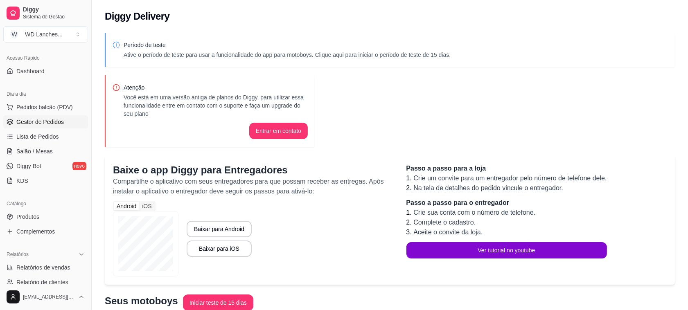
click at [42, 121] on span "Gestor de Pedidos" at bounding box center [39, 122] width 47 height 8
